Goal: Transaction & Acquisition: Purchase product/service

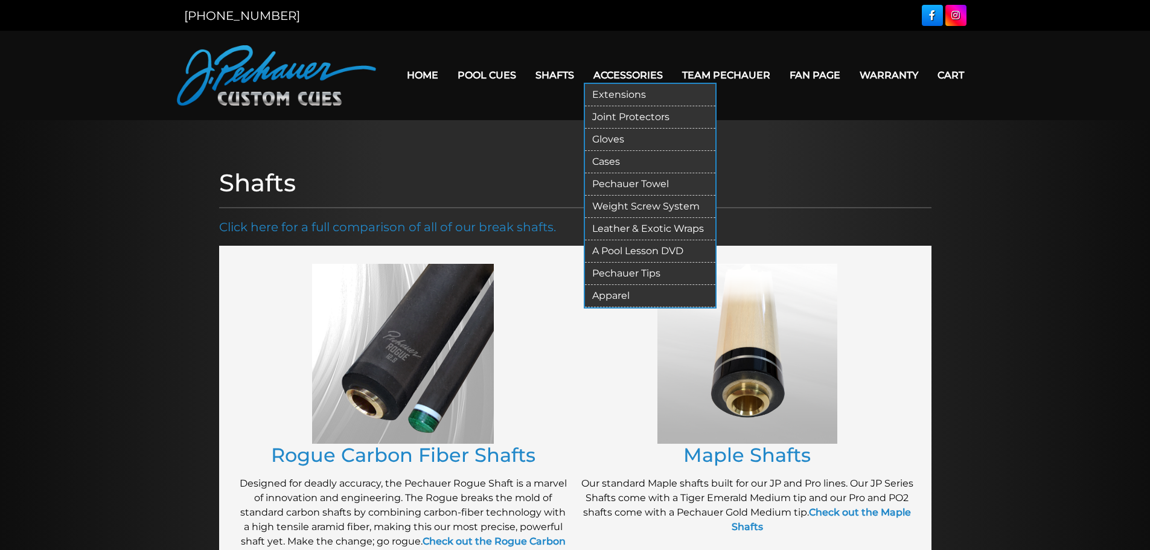
click at [620, 271] on link "Pechauer Tips" at bounding box center [650, 274] width 130 height 22
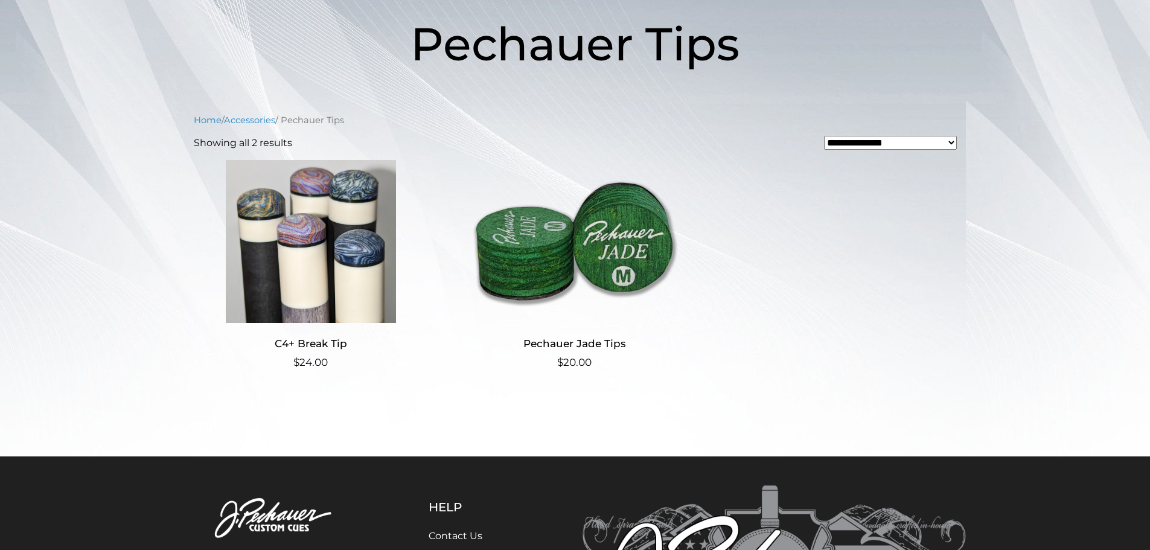
scroll to position [197, 0]
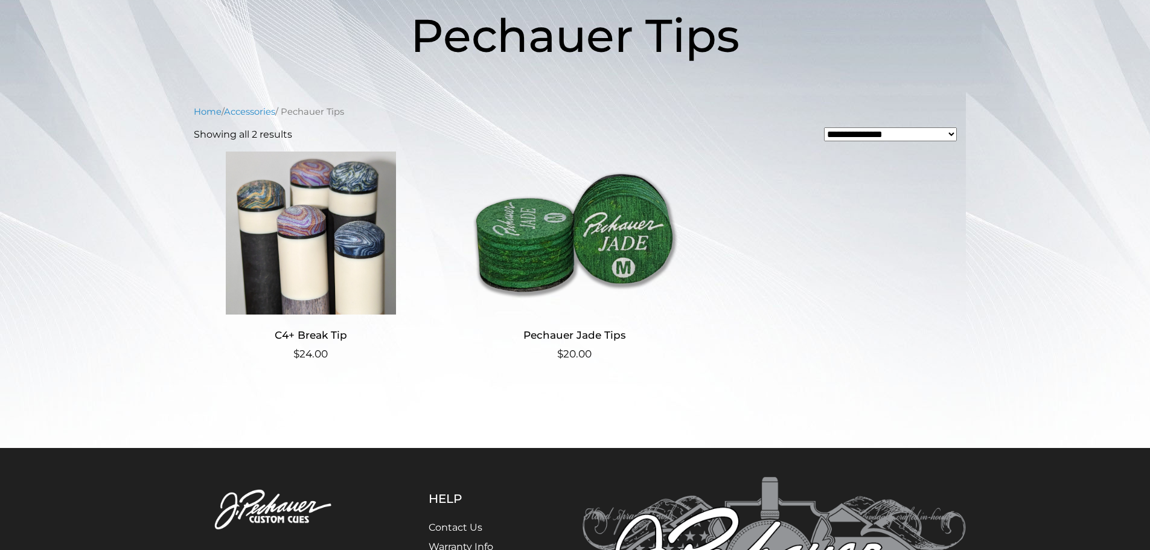
click at [308, 250] on img at bounding box center [311, 233] width 235 height 163
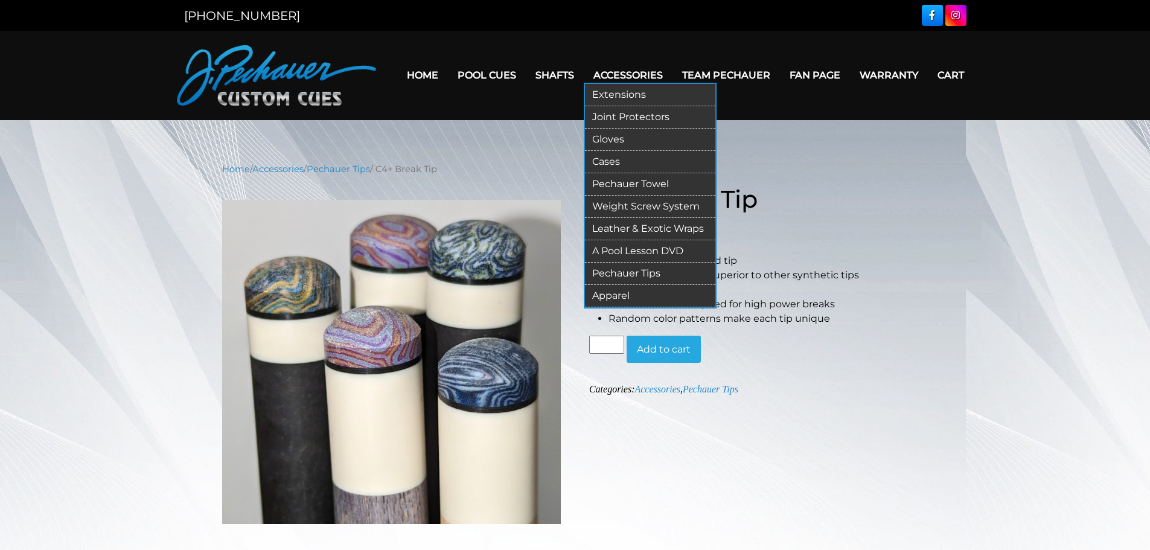
click at [605, 135] on link "Gloves" at bounding box center [650, 140] width 130 height 22
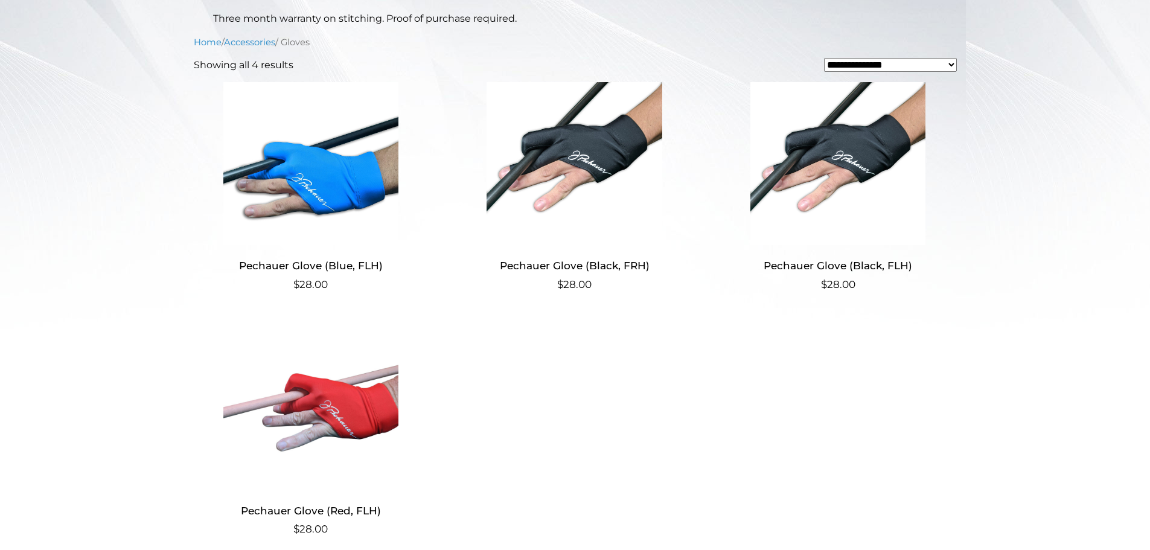
scroll to position [286, 0]
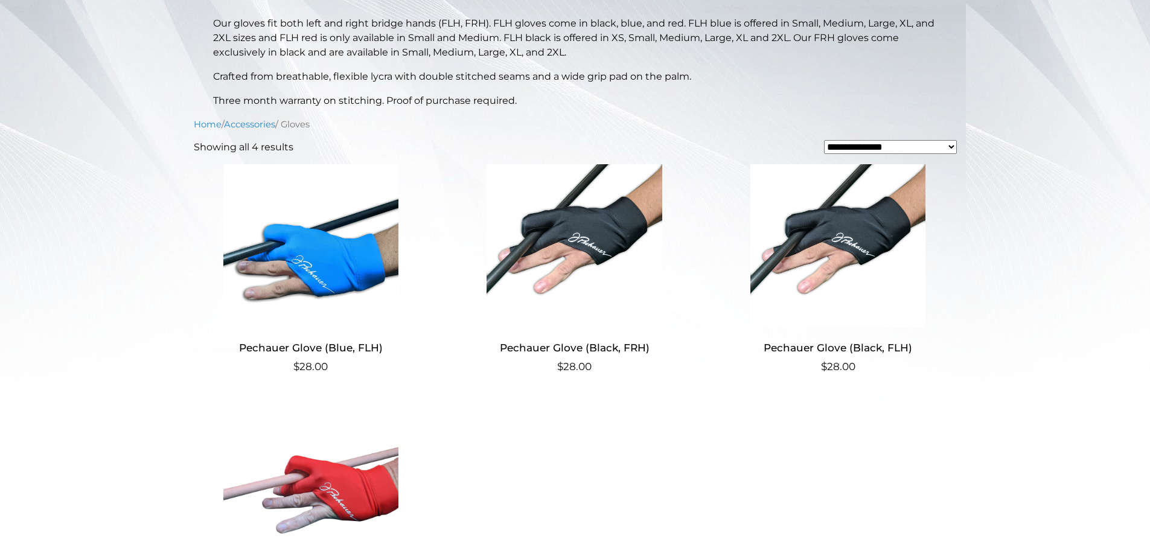
click at [598, 237] on img at bounding box center [574, 245] width 235 height 163
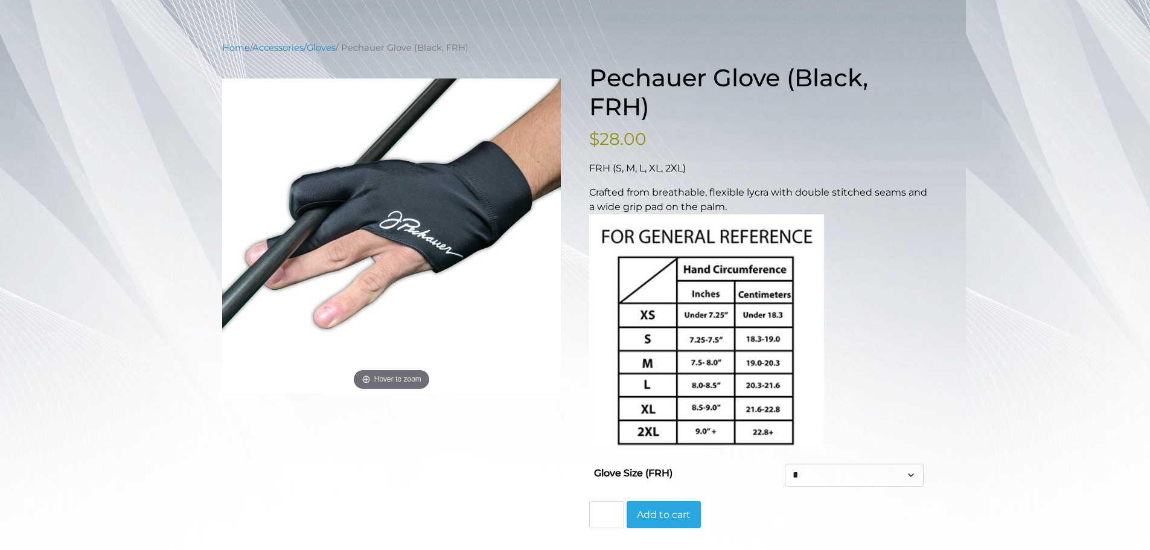
scroll to position [121, 0]
